Goal: Task Accomplishment & Management: Manage account settings

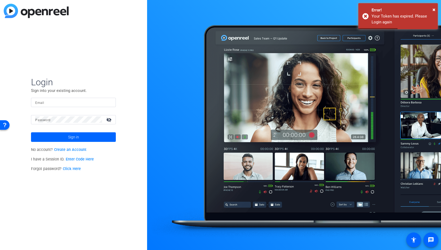
click at [52, 102] on input "Email" at bounding box center [73, 102] width 76 height 6
type input "[PERSON_NAME][EMAIL_ADDRESS][PERSON_NAME][DOMAIN_NAME]"
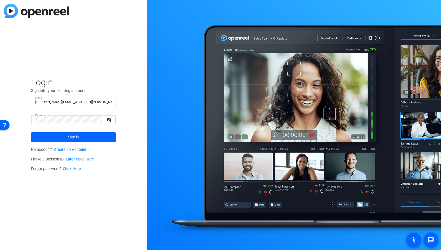
click at [31, 132] on button "Sign in" at bounding box center [73, 137] width 85 height 10
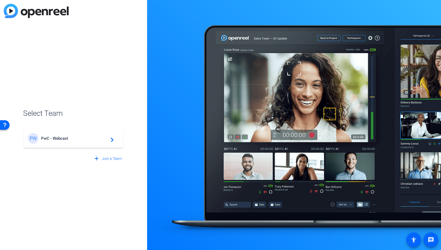
click at [53, 137] on span "PwC - Webcast" at bounding box center [74, 138] width 66 height 5
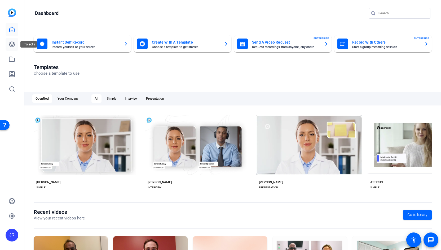
click at [11, 47] on icon at bounding box center [12, 44] width 6 height 6
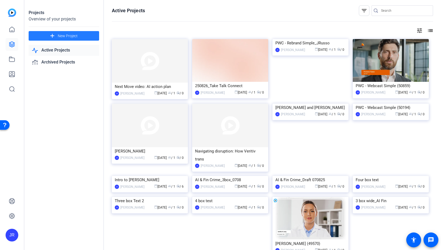
click at [64, 34] on span "New Project" at bounding box center [68, 36] width 20 height 6
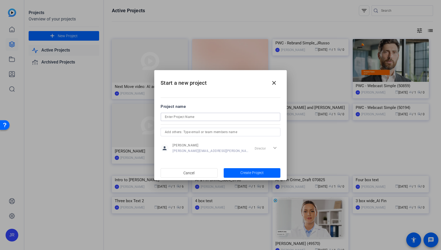
click at [180, 118] on input at bounding box center [220, 117] width 111 height 6
paste input "CDTR MS Recording"
click at [166, 115] on input "CDTR MS Recording" at bounding box center [220, 117] width 111 height 6
type input "CDTR MS Recording"
click at [260, 174] on span "Create Project" at bounding box center [252, 173] width 23 height 6
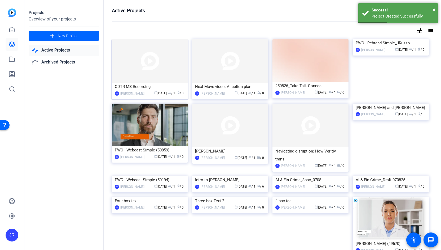
click at [131, 86] on div "CDTR MS Recording" at bounding box center [150, 86] width 70 height 8
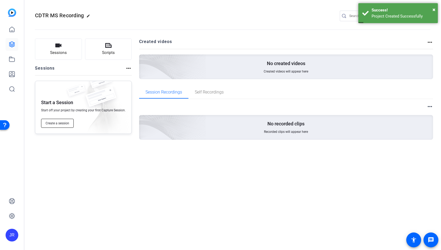
click at [55, 124] on span "Create a session" at bounding box center [58, 123] width 24 height 4
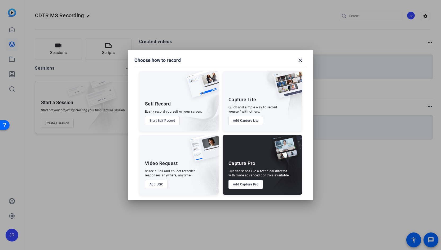
click at [239, 183] on button "Add Capture Pro" at bounding box center [246, 184] width 35 height 9
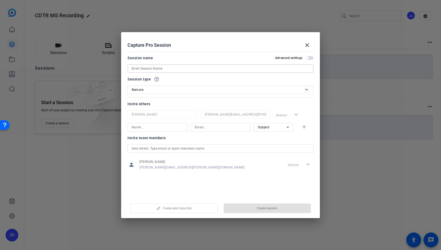
click at [151, 66] on input at bounding box center [221, 68] width 178 height 6
paste input "CDTR MS Recording"
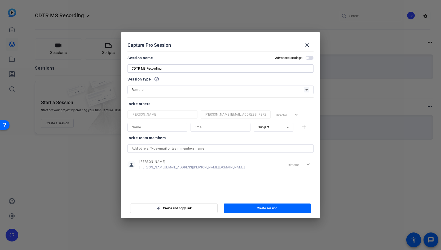
type input "CDTR MS Recording"
click at [238, 169] on div "person [PERSON_NAME] [PERSON_NAME][EMAIL_ADDRESS][PERSON_NAME][DOMAIN_NAME] Dir…" at bounding box center [221, 164] width 186 height 13
click at [250, 210] on span "button" at bounding box center [268, 208] width 88 height 13
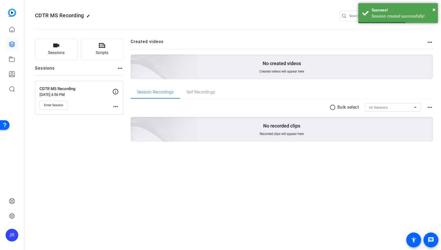
click at [116, 108] on mat-icon "more_horiz" at bounding box center [115, 106] width 6 height 6
click at [123, 115] on span "Edit Session" at bounding box center [129, 114] width 24 height 6
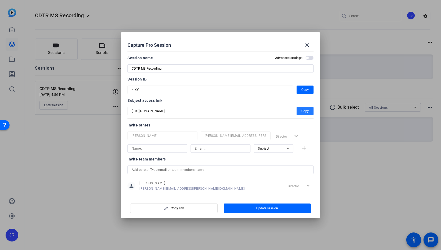
click at [302, 111] on span "Copy" at bounding box center [305, 111] width 7 height 6
drag, startPoint x: 168, startPoint y: 69, endPoint x: 127, endPoint y: 71, distance: 41.7
click at [127, 71] on mat-dialog-content "Session name Advanced settings CDTR MS Recording Session ID 4iXY Copy Subject a…" at bounding box center [220, 122] width 199 height 147
click at [308, 45] on mat-icon "close" at bounding box center [307, 45] width 6 height 6
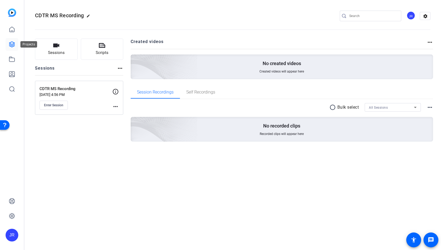
click at [10, 49] on link at bounding box center [12, 44] width 13 height 13
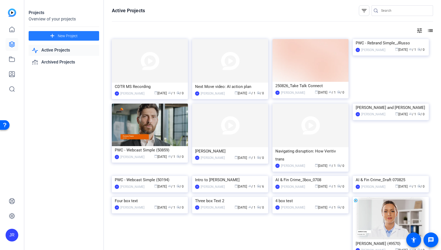
click at [58, 34] on span "New Project" at bounding box center [68, 36] width 20 height 6
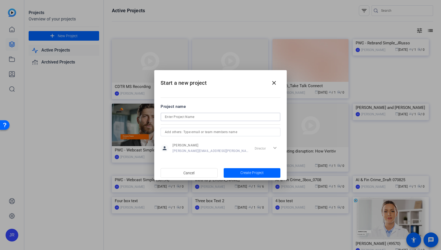
click at [189, 116] on input at bounding box center [220, 117] width 111 height 6
type input "CDTR Client Story"
click at [257, 172] on span "Create Project" at bounding box center [252, 173] width 23 height 6
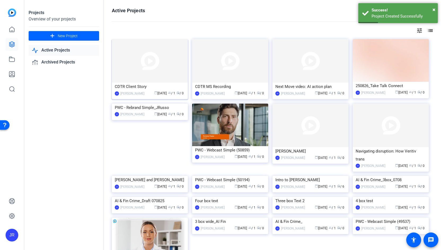
click at [173, 55] on img at bounding box center [150, 60] width 76 height 43
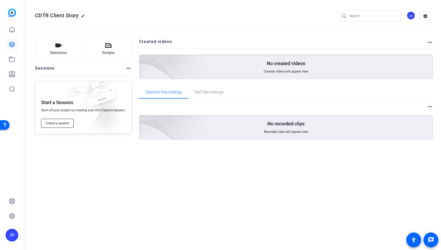
click at [60, 121] on span "Create a session" at bounding box center [58, 123] width 24 height 4
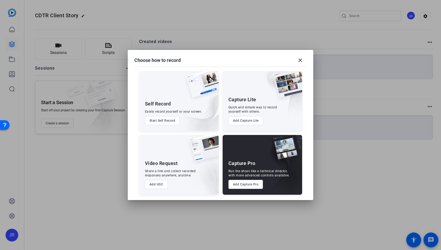
click at [242, 180] on button "Add Capture Pro" at bounding box center [246, 184] width 35 height 9
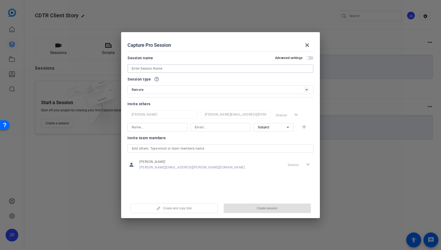
click at [157, 69] on input at bounding box center [221, 68] width 178 height 6
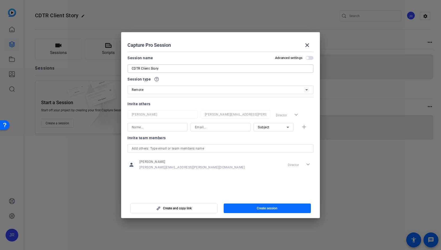
type input "CDTR Client Story"
click at [282, 204] on span "button" at bounding box center [268, 208] width 88 height 13
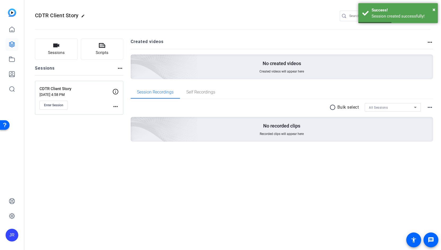
click at [116, 107] on mat-icon "more_horiz" at bounding box center [115, 106] width 6 height 6
click at [116, 107] on div at bounding box center [220, 125] width 441 height 250
click at [116, 107] on mat-icon "more_horiz" at bounding box center [115, 106] width 6 height 6
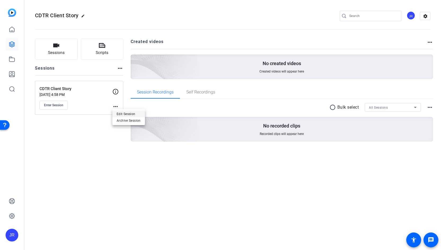
click at [119, 113] on span "Edit Session" at bounding box center [129, 114] width 24 height 6
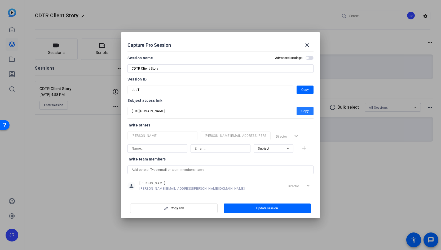
click at [303, 110] on span "Copy" at bounding box center [305, 111] width 7 height 6
click at [308, 44] on mat-icon "close" at bounding box center [307, 45] width 6 height 6
